Goal: Task Accomplishment & Management: Complete application form

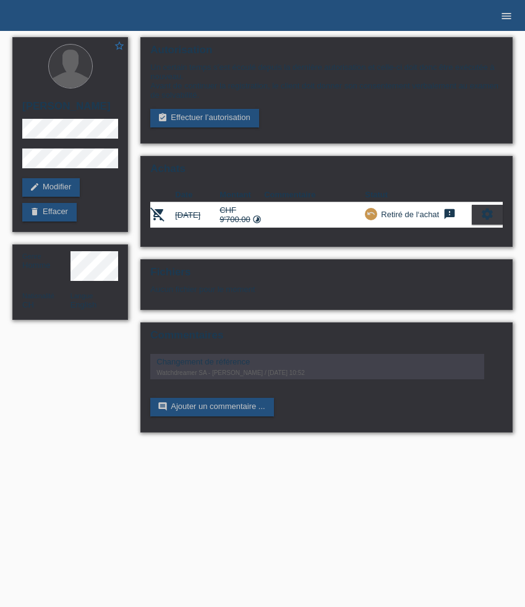
click at [517, 17] on link "menu" at bounding box center [506, 15] width 25 height 7
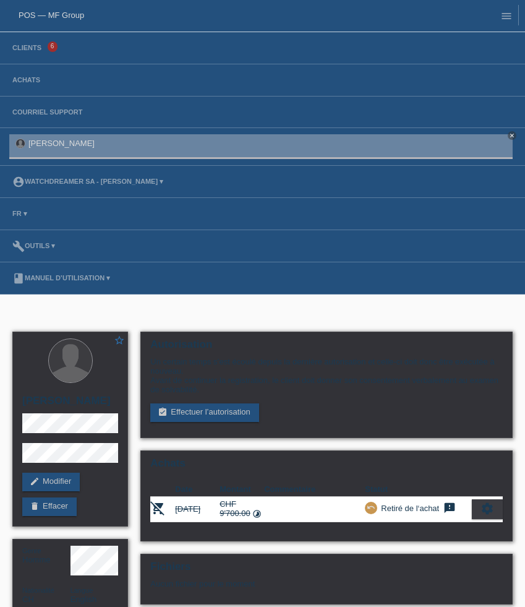
click at [39, 41] on li "Clients 6" at bounding box center [262, 48] width 525 height 32
click at [35, 51] on link "Clients" at bounding box center [26, 47] width 41 height 7
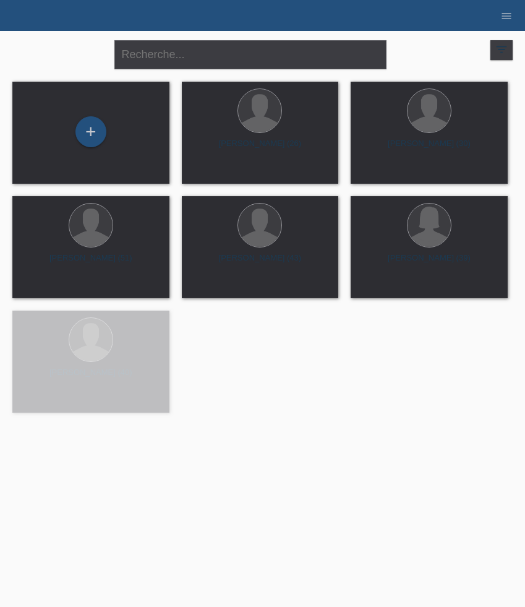
click at [97, 143] on div "+" at bounding box center [90, 131] width 31 height 31
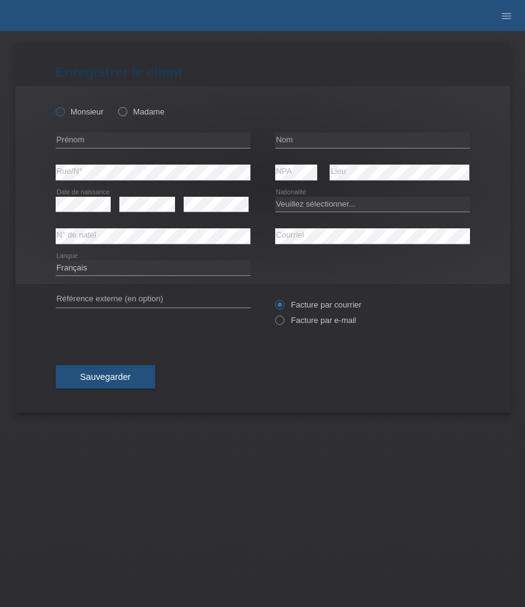
click at [77, 110] on label "Monsieur" at bounding box center [80, 111] width 48 height 9
click at [64, 110] on input "Monsieur" at bounding box center [60, 111] width 8 height 8
radio input "true"
click at [97, 144] on input "text" at bounding box center [153, 139] width 195 height 15
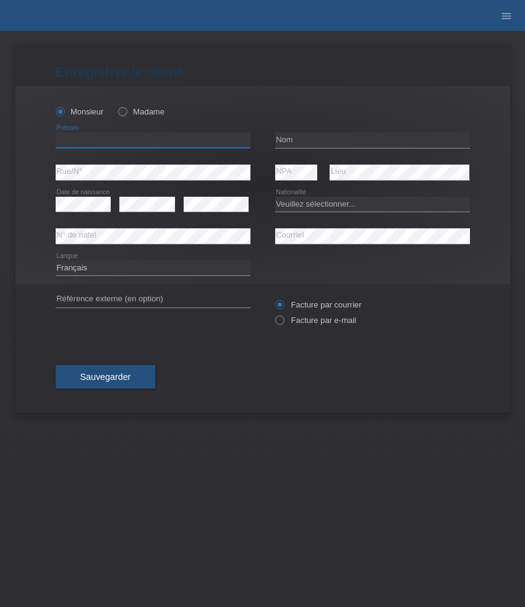
paste input "Martyn"
type input "Martyn"
click at [301, 138] on input "text" at bounding box center [372, 139] width 195 height 15
paste input "Harler"
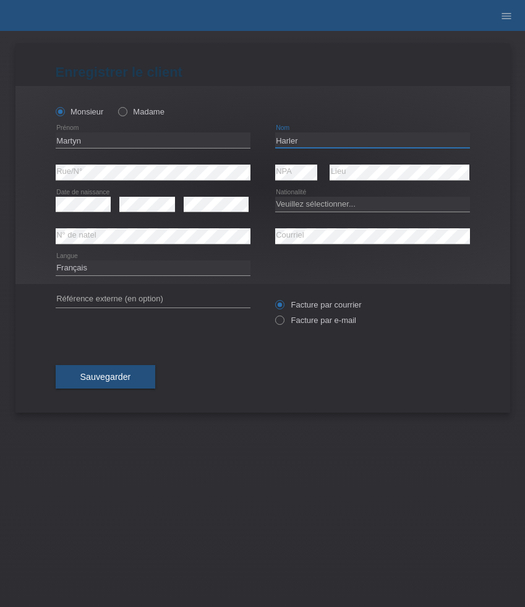
type input "Harler"
click at [338, 210] on select "Veuillez sélectionner... Suisse Allemagne Autriche Liechtenstein ------------ A…" at bounding box center [372, 204] width 195 height 15
select select "GB"
click at [275, 197] on select "Veuillez sélectionner... Suisse Allemagne Autriche Liechtenstein ------------ A…" at bounding box center [372, 204] width 195 height 15
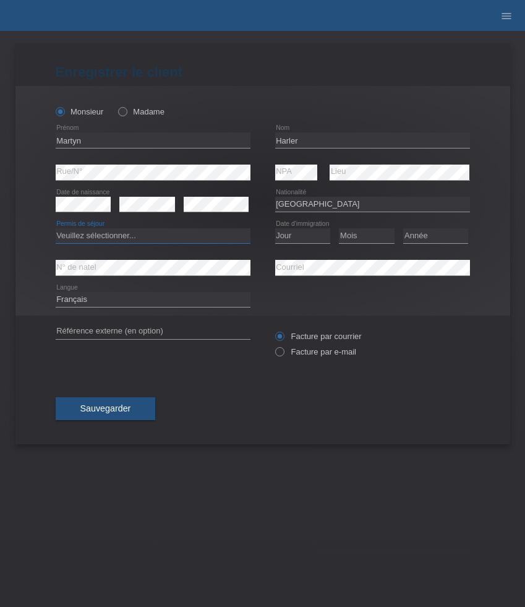
click at [137, 236] on select "Veuillez sélectionner... C B B - Statut de réfugié Autre" at bounding box center [153, 235] width 195 height 15
select select "C"
click at [56, 229] on select "Veuillez sélectionner... C B B - Statut de réfugié Autre" at bounding box center [153, 235] width 195 height 15
click at [298, 236] on select "Jour 01 02 03 04 05 06 07 08 09 10 11" at bounding box center [303, 235] width 56 height 15
select select "01"
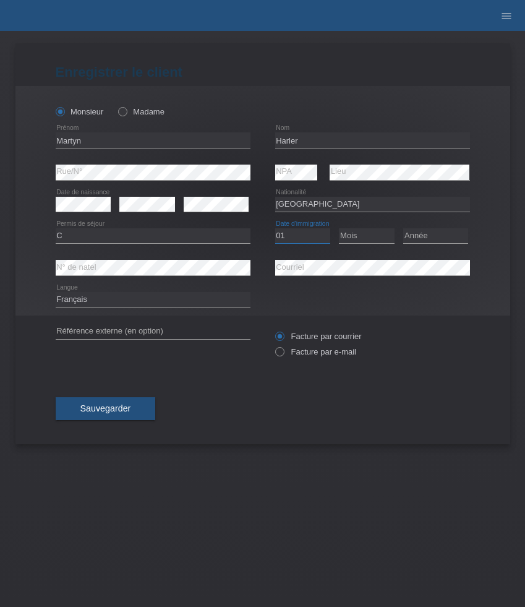
click at [275, 229] on select "Jour 01 02 03 04 05 06 07 08 09 10 11" at bounding box center [303, 235] width 56 height 15
click at [356, 243] on select "Mois 01 02 03 04 05 06 07 08 09 10 11" at bounding box center [367, 235] width 56 height 15
select select "10"
click at [339, 229] on select "Mois 01 02 03 04 05 06 07 08 09 10 11" at bounding box center [367, 235] width 56 height 15
click at [424, 236] on select "Année 2025 2024 2023 2022 2021 2020 2019 2018 2017 2016 2015 2014 2013 2012 201…" at bounding box center [435, 235] width 65 height 15
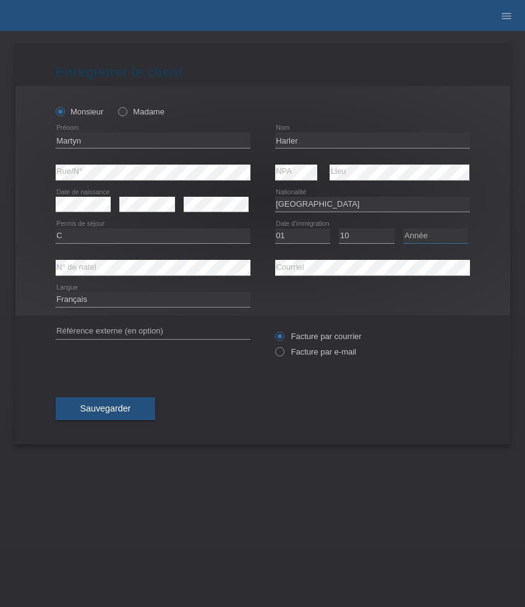
select select "2010"
click at [403, 229] on select "Année 2025 2024 2023 2022 2021 2020 2019 2018 2017 2016 2015 2014 2013 2012 201…" at bounding box center [435, 235] width 65 height 15
click at [153, 294] on select "Deutsch Français Italiano English" at bounding box center [153, 299] width 195 height 15
select select "de"
click at [56, 293] on select "Deutsch Français Italiano English" at bounding box center [153, 299] width 195 height 15
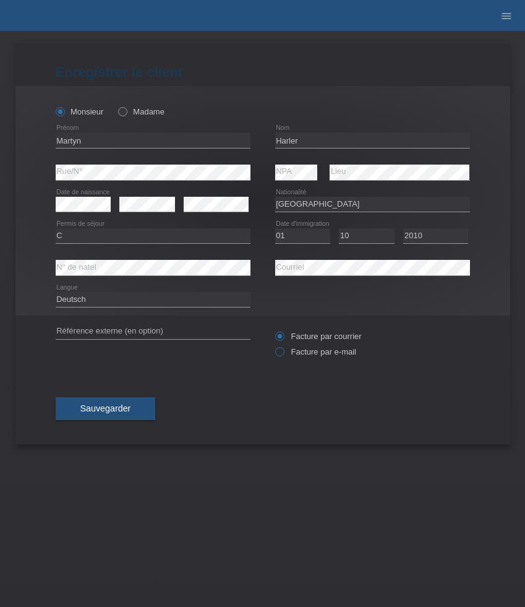
click at [323, 352] on label "Facture par e-mail" at bounding box center [315, 351] width 81 height 9
click at [283, 352] on input "Facture par e-mail" at bounding box center [279, 354] width 8 height 15
radio input "true"
click at [120, 403] on button "Sauvegarder" at bounding box center [106, 409] width 100 height 24
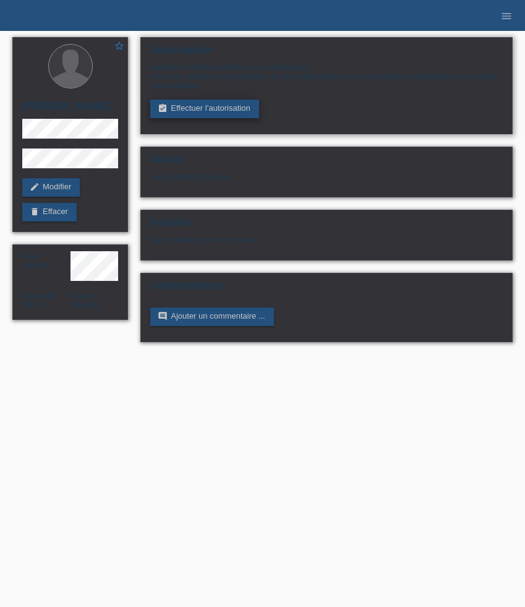
click at [227, 113] on link "assignment_turned_in Effectuer l’autorisation" at bounding box center [204, 109] width 108 height 19
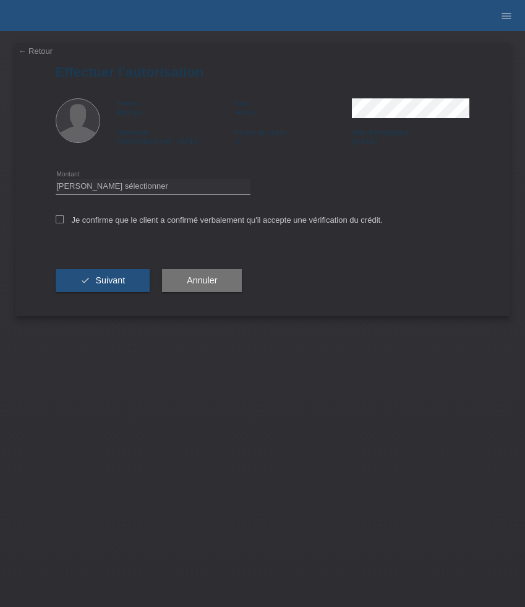
click at [212, 199] on div "Veuillez sélectionner CHF 1.00 - CHF 499.00 CHF 500.00 - CHF 1'999.00 CHF 2'000…" at bounding box center [153, 187] width 195 height 32
click at [211, 191] on select "Veuillez sélectionner CHF 1.00 - CHF 499.00 CHF 500.00 - CHF 1'999.00 CHF 2'000…" at bounding box center [153, 186] width 195 height 15
select select "3"
click at [56, 181] on select "Veuillez sélectionner CHF 1.00 - CHF 499.00 CHF 500.00 - CHF 1'999.00 CHF 2'000…" at bounding box center [153, 186] width 195 height 15
click at [124, 223] on label "Je confirme que le client a confirmé verbalement qu'il accepte une vérification…" at bounding box center [219, 219] width 327 height 9
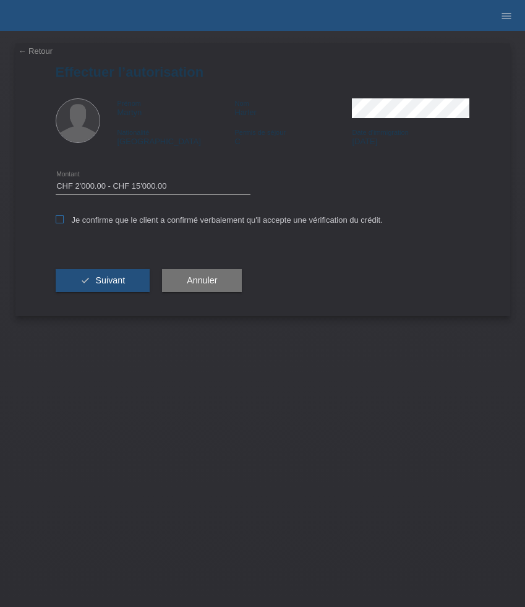
click at [64, 223] on input "Je confirme que le client a confirmé verbalement qu'il accepte une vérification…" at bounding box center [60, 219] width 8 height 8
checkbox input "true"
click at [124, 285] on span "Suivant" at bounding box center [110, 280] width 30 height 10
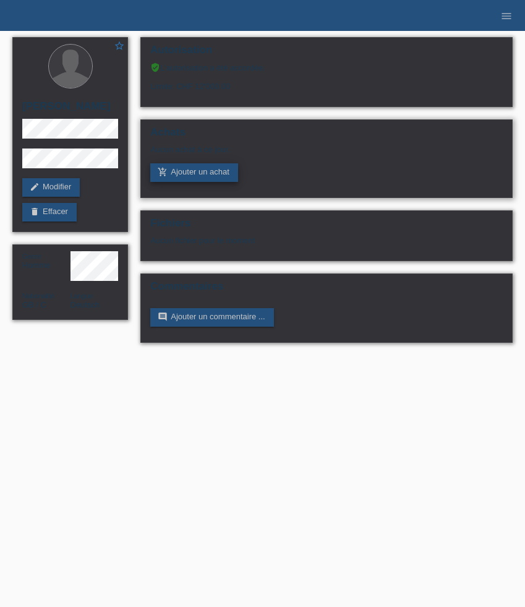
click at [192, 176] on link "add_shopping_cart Ajouter un achat" at bounding box center [194, 172] width 88 height 19
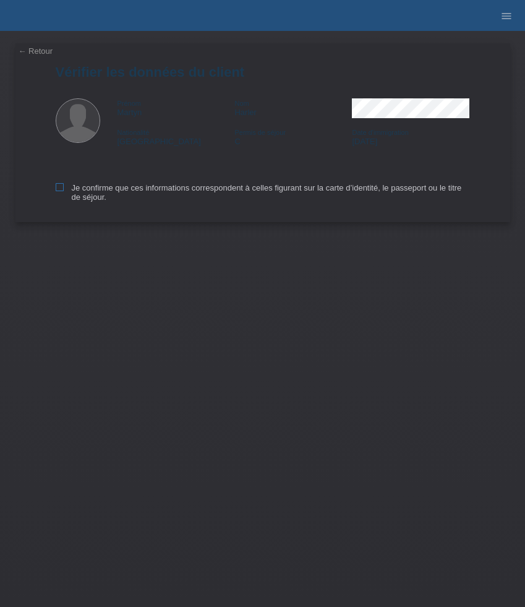
click at [94, 191] on label "Je confirme que ces informations correspondent à celles figurant sur la carte d…" at bounding box center [263, 192] width 415 height 19
click at [64, 191] on input "Je confirme que ces informations correspondent à celles figurant sur la carte d…" at bounding box center [60, 187] width 8 height 8
checkbox input "true"
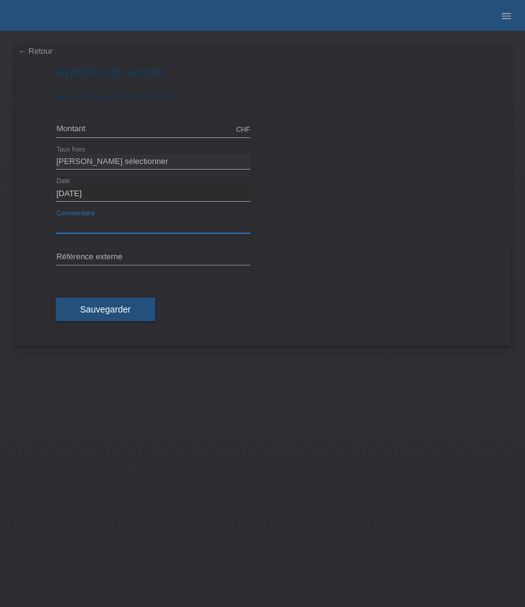
click at [109, 218] on input "text" at bounding box center [153, 225] width 195 height 15
paste input "Panerai Submersible QuarantaQuattro - 44mm PAM01595"
type input "Panerai Submersible QuarantaQuattro - 44mm PAM01595"
click at [108, 159] on select "Veuillez sélectionner 6 versements 12 versements 24 versements 36 versements 48…" at bounding box center [153, 161] width 195 height 15
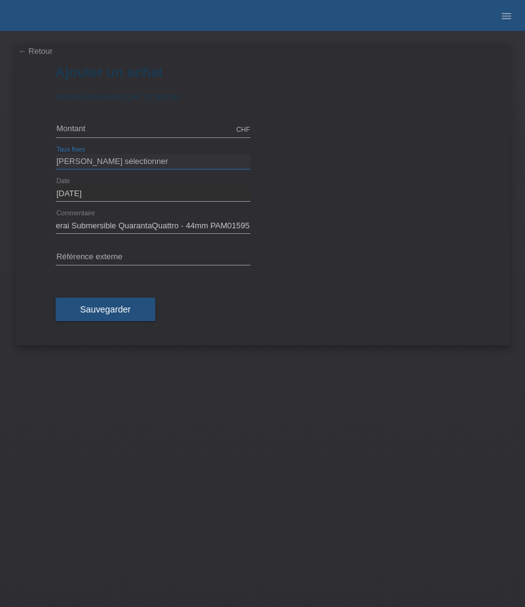
scroll to position [0, 0]
select select "626"
click at [56, 154] on select "Veuillez sélectionner 6 versements 12 versements 24 versements 36 versements 48…" at bounding box center [153, 161] width 195 height 15
click at [101, 127] on input "text" at bounding box center [153, 129] width 195 height 15
type input "8900.00"
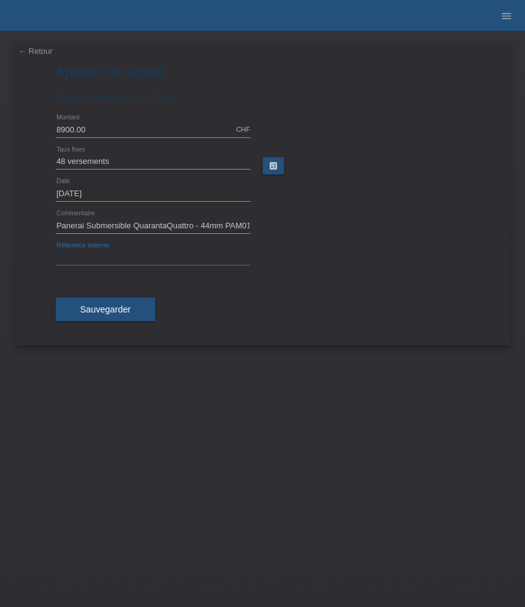
click at [201, 257] on input "text" at bounding box center [153, 257] width 195 height 15
paste input "522908"
type input "522908"
click at [114, 311] on span "Sauvegarder" at bounding box center [105, 309] width 51 height 10
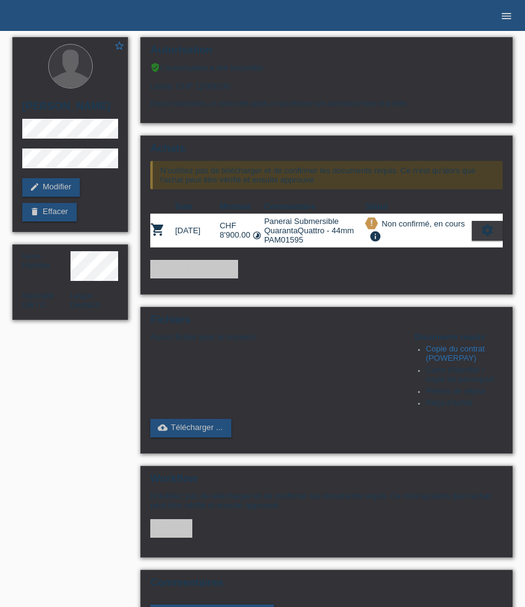
click at [506, 17] on icon "menu" at bounding box center [507, 16] width 12 height 12
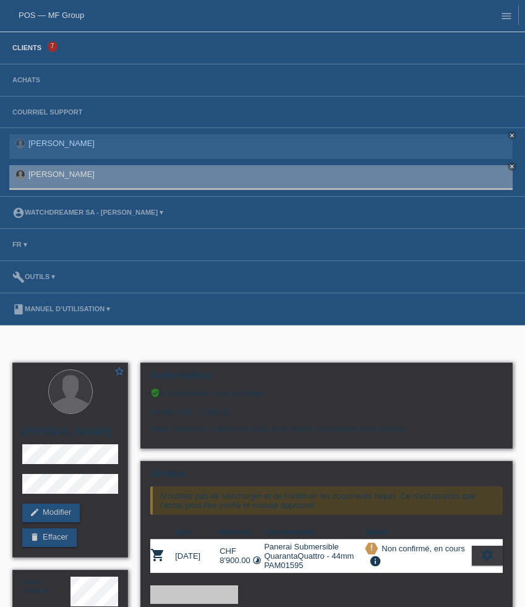
click at [40, 50] on link "Clients" at bounding box center [26, 47] width 41 height 7
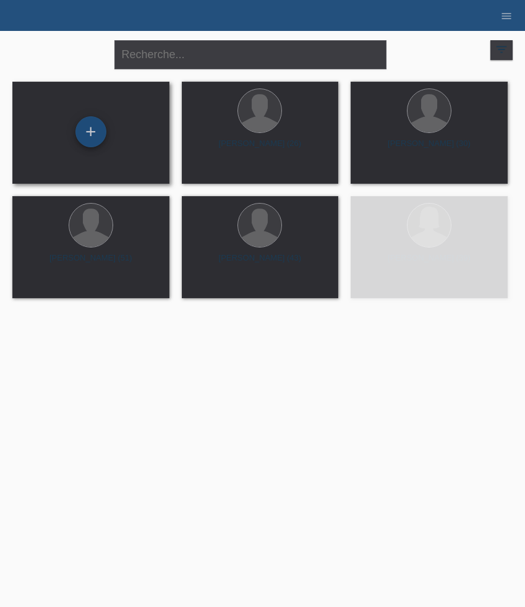
click at [87, 136] on div "+" at bounding box center [90, 131] width 31 height 31
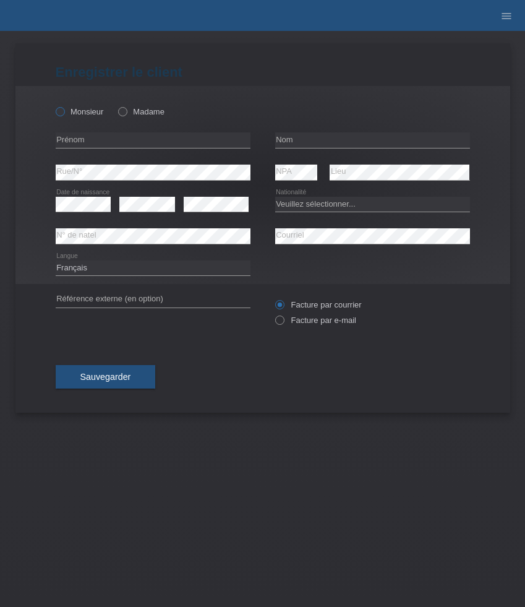
click at [83, 109] on label "Monsieur" at bounding box center [80, 111] width 48 height 9
click at [64, 109] on input "Monsieur" at bounding box center [60, 111] width 8 height 8
radio input "true"
click at [153, 140] on input "text" at bounding box center [153, 139] width 195 height 15
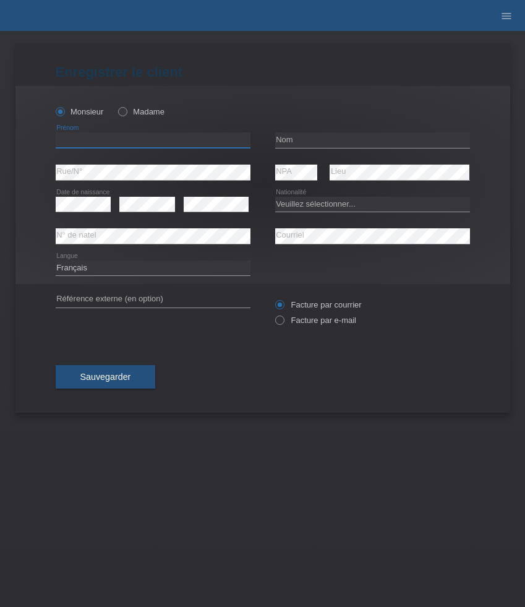
paste input "[PERSON_NAME]"
type input "[PERSON_NAME]"
click at [311, 144] on input "text" at bounding box center [372, 139] width 195 height 15
paste input "Seger"
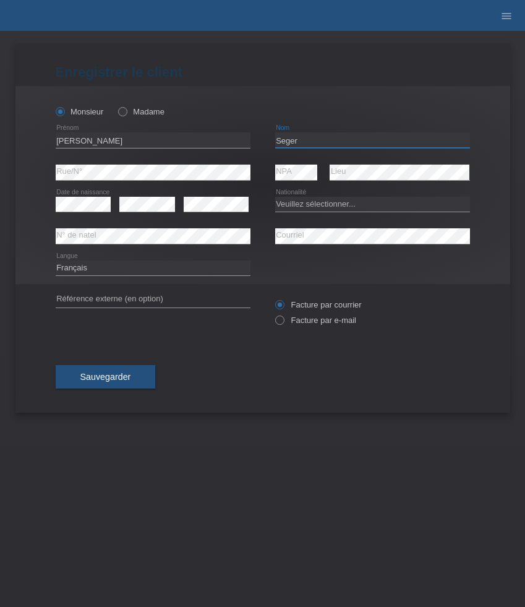
type input "Seger"
click at [358, 205] on select "Veuillez sélectionner... Suisse Allemagne Autriche Liechtenstein ------------ A…" at bounding box center [372, 204] width 195 height 15
select select "CH"
click at [275, 197] on select "Veuillez sélectionner... Suisse Allemagne Autriche Liechtenstein ------------ A…" at bounding box center [372, 204] width 195 height 15
click at [116, 244] on icon at bounding box center [153, 244] width 195 height 1
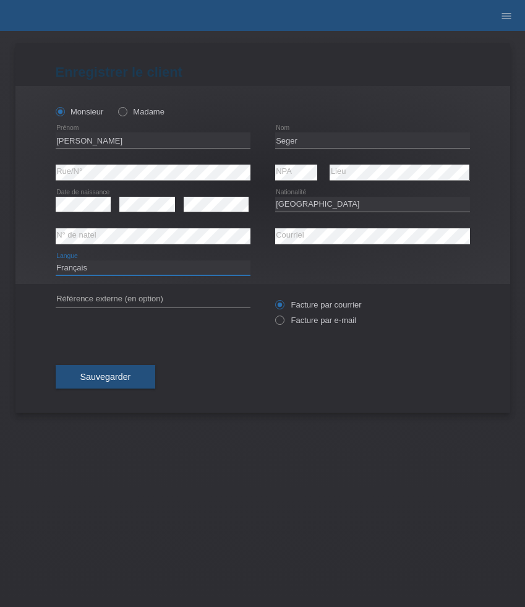
click at [108, 263] on select "Deutsch Français Italiano English" at bounding box center [153, 267] width 195 height 15
select select "de"
click at [56, 260] on select "Deutsch Français Italiano English" at bounding box center [153, 267] width 195 height 15
click at [298, 322] on label "Facture par e-mail" at bounding box center [315, 320] width 81 height 9
click at [283, 322] on input "Facture par e-mail" at bounding box center [279, 323] width 8 height 15
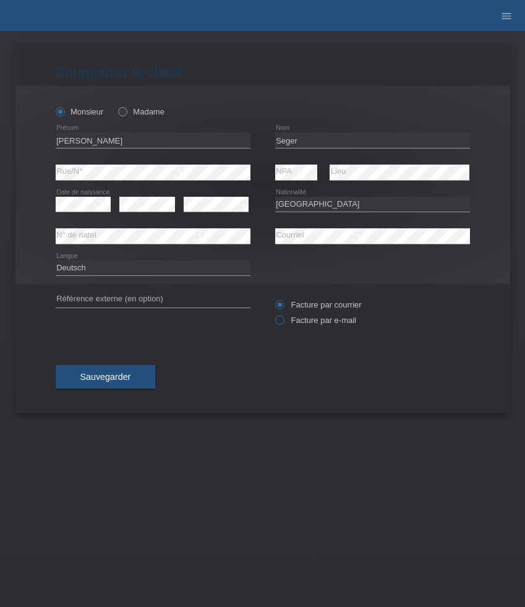
radio input "true"
click at [120, 373] on button "Sauvegarder" at bounding box center [106, 377] width 100 height 24
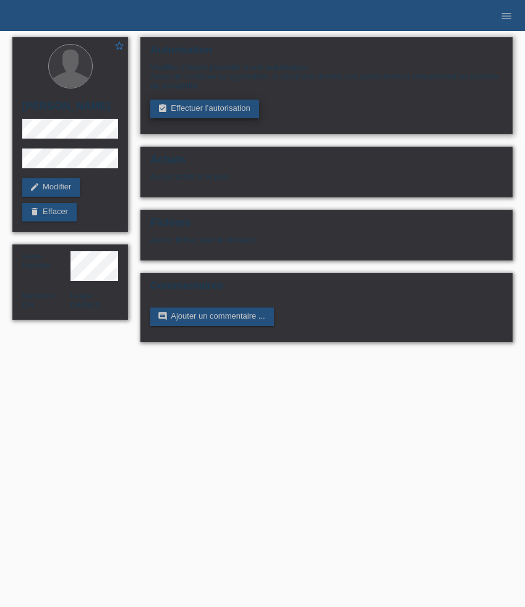
click at [199, 114] on link "assignment_turned_in Effectuer l’autorisation" at bounding box center [204, 109] width 108 height 19
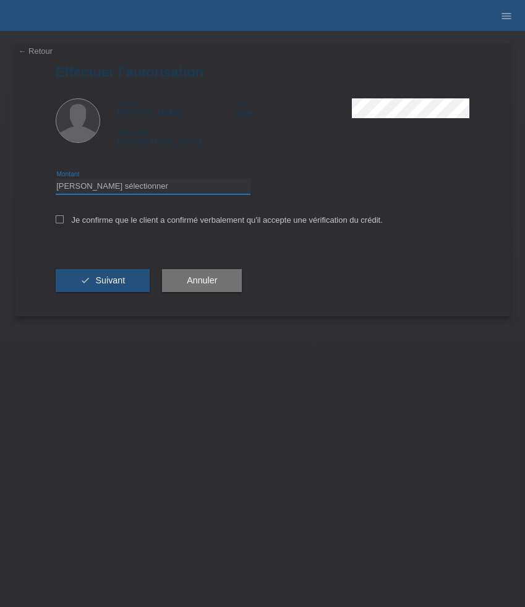
click at [184, 184] on select "Veuillez sélectionner CHF 1.00 - CHF 499.00 CHF 500.00 - CHF 1'999.00 CHF 2'000…" at bounding box center [153, 186] width 195 height 15
select select "3"
click at [56, 181] on select "Veuillez sélectionner CHF 1.00 - CHF 499.00 CHF 500.00 - CHF 1'999.00 CHF 2'000…" at bounding box center [153, 186] width 195 height 15
click at [176, 224] on label "Je confirme que le client a confirmé verbalement qu'il accepte une vérification…" at bounding box center [219, 219] width 327 height 9
click at [64, 223] on input "Je confirme que le client a confirmé verbalement qu'il accepte une vérification…" at bounding box center [60, 219] width 8 height 8
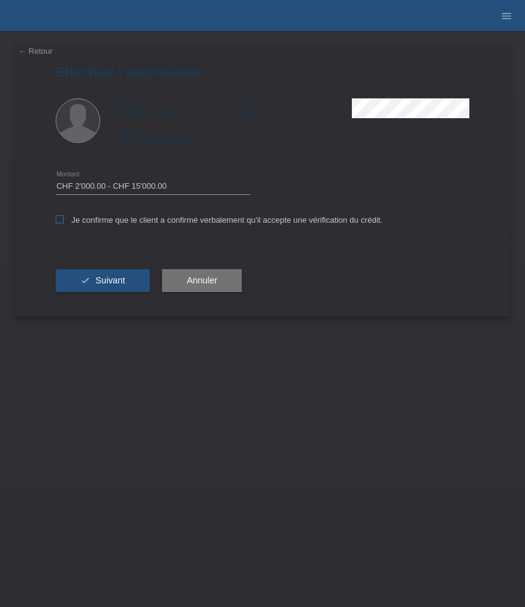
checkbox input "true"
click at [121, 283] on span "Suivant" at bounding box center [110, 280] width 30 height 10
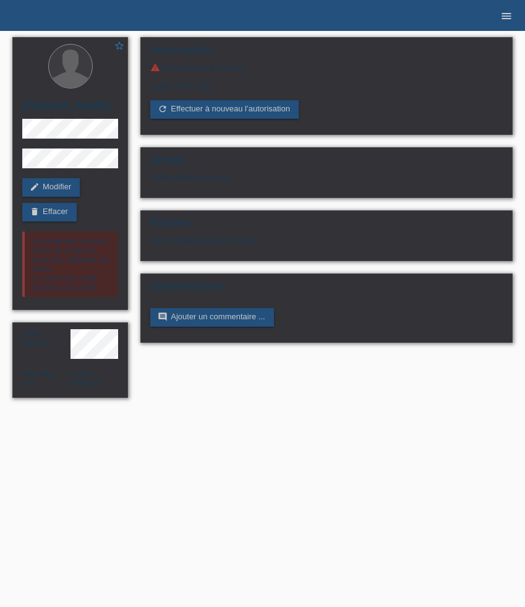
click at [509, 14] on icon "menu" at bounding box center [507, 16] width 12 height 12
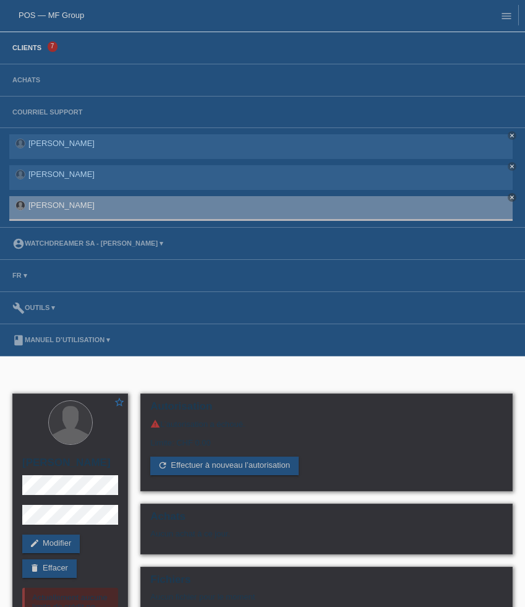
click at [32, 51] on link "Clients" at bounding box center [26, 47] width 41 height 7
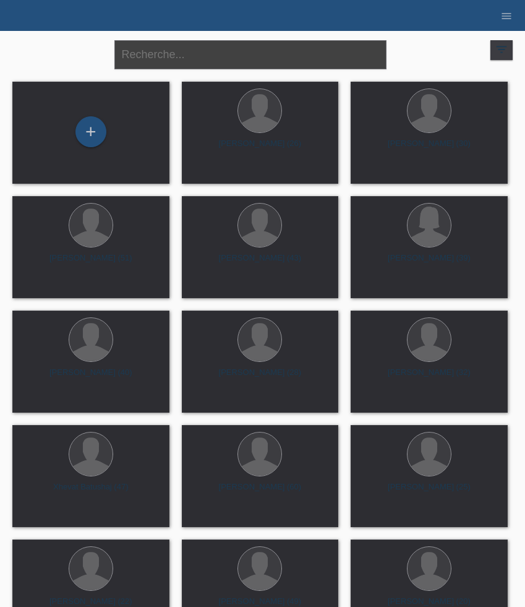
click at [228, 59] on input "text" at bounding box center [250, 54] width 272 height 29
type input "clemens"
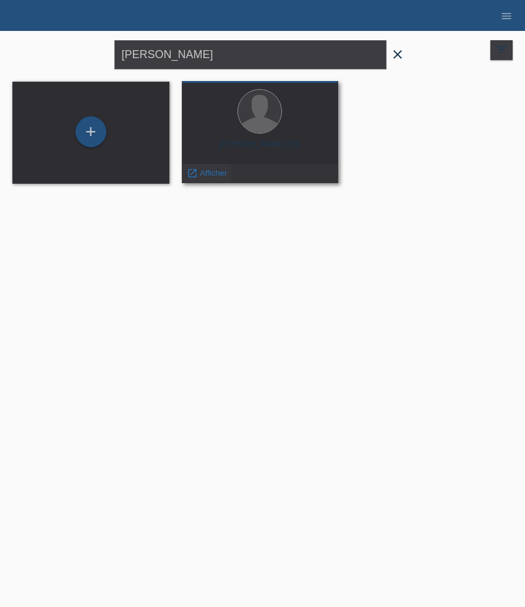
click at [211, 179] on div "launch Afficher" at bounding box center [207, 173] width 49 height 19
click at [211, 178] on span "Afficher" at bounding box center [213, 172] width 27 height 9
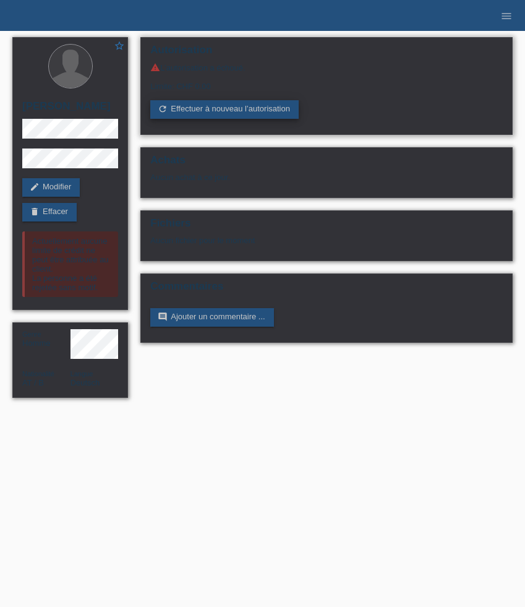
click at [212, 114] on link "refresh Effectuer à nouveau l’autorisation" at bounding box center [224, 109] width 149 height 19
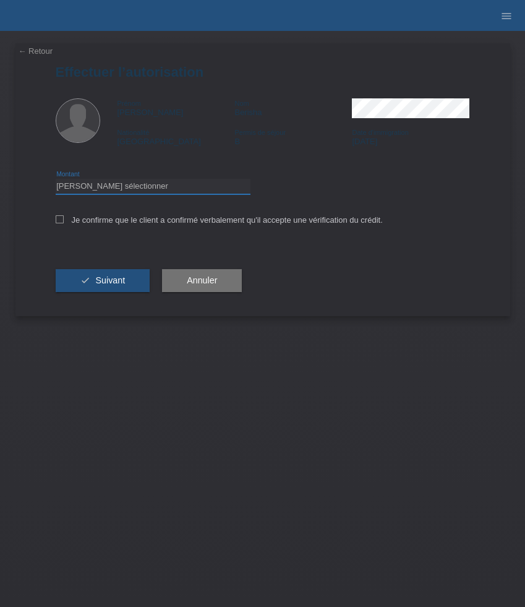
click at [190, 184] on select "Veuillez sélectionner CHF 1.00 - CHF 499.00 CHF 500.00 - CHF 1'999.00 CHF 2'000…" at bounding box center [153, 186] width 195 height 15
select select "3"
click at [56, 181] on select "Veuillez sélectionner CHF 1.00 - CHF 499.00 CHF 500.00 - CHF 1'999.00 CHF 2'000…" at bounding box center [153, 186] width 195 height 15
click at [180, 223] on label "Je confirme que le client a confirmé verbalement qu'il accepte une vérification…" at bounding box center [219, 219] width 327 height 9
click at [64, 223] on input "Je confirme que le client a confirmé verbalement qu'il accepte une vérification…" at bounding box center [60, 219] width 8 height 8
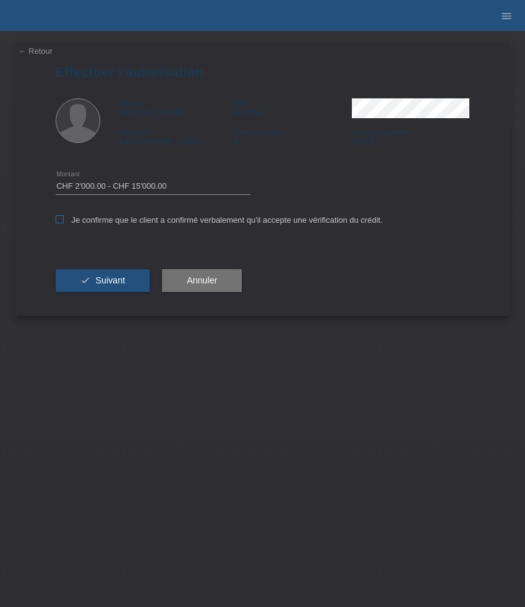
checkbox input "true"
click at [110, 280] on span "Suivant" at bounding box center [110, 280] width 30 height 10
